Goal: Transaction & Acquisition: Purchase product/service

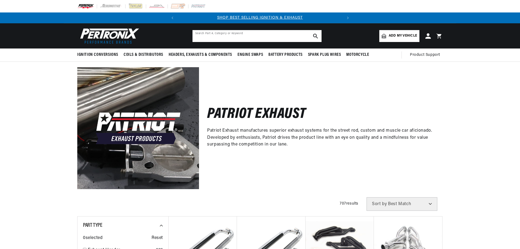
click at [214, 35] on input "text" at bounding box center [257, 36] width 129 height 12
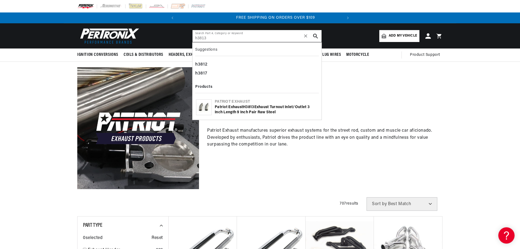
scroll to position [0, 164]
type input "h3813"
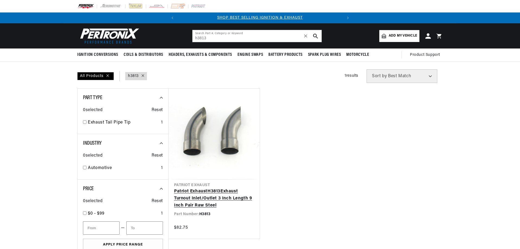
click at [212, 198] on link "Patriot Exhaust H3813 Exhaust Turnout Inlet/Outlet 3 Inch Length 9 Inch Pair Ra…" at bounding box center [214, 198] width 80 height 21
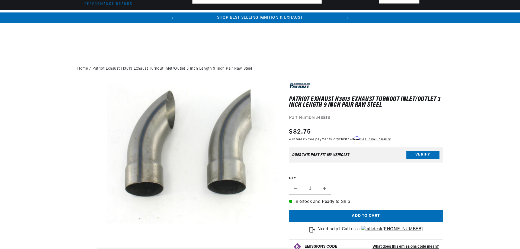
scroll to position [109, 0]
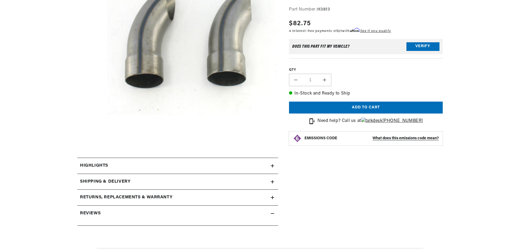
click at [273, 164] on icon at bounding box center [272, 165] width 3 height 3
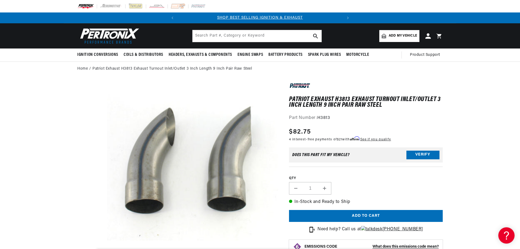
scroll to position [0, 152]
